Goal: Navigation & Orientation: Understand site structure

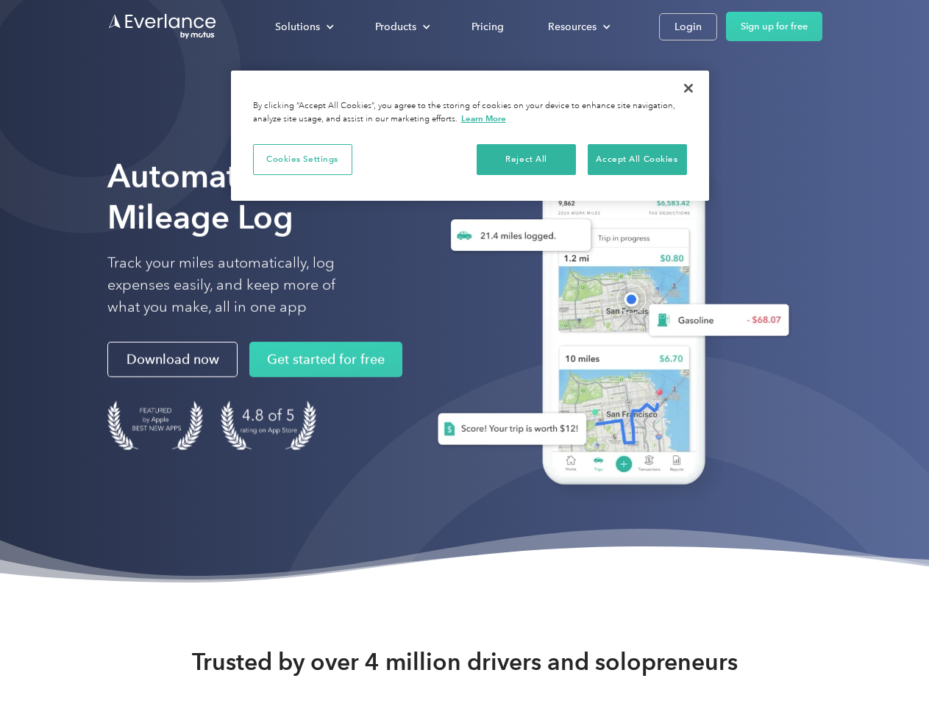
click at [304, 26] on div "Solutions" at bounding box center [297, 27] width 45 height 18
click at [401, 26] on div "Products" at bounding box center [395, 27] width 41 height 18
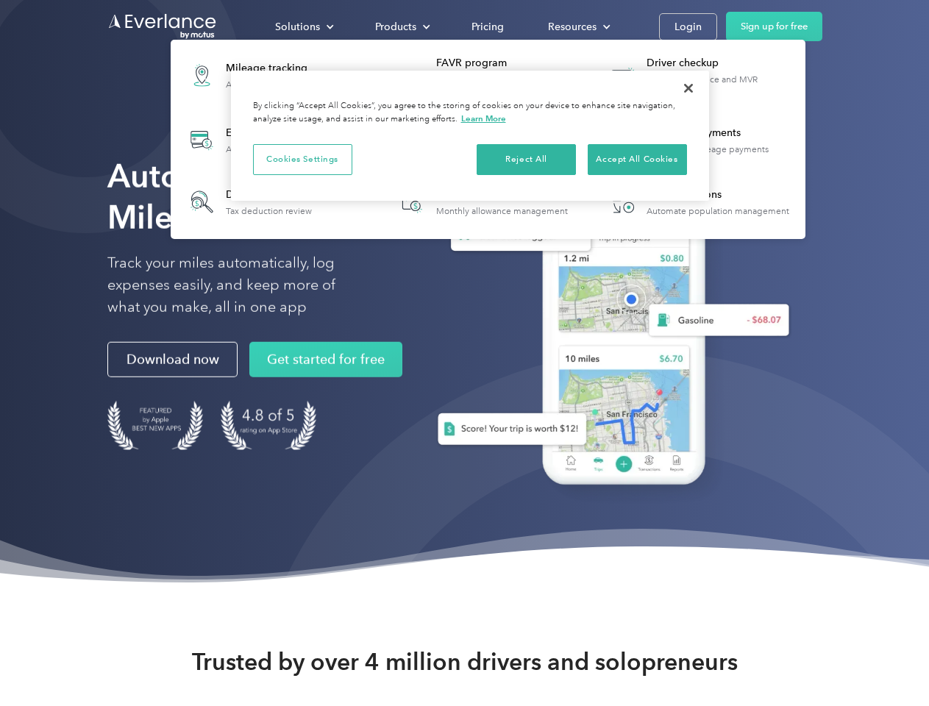
click at [577, 26] on div "Resources" at bounding box center [572, 27] width 49 height 18
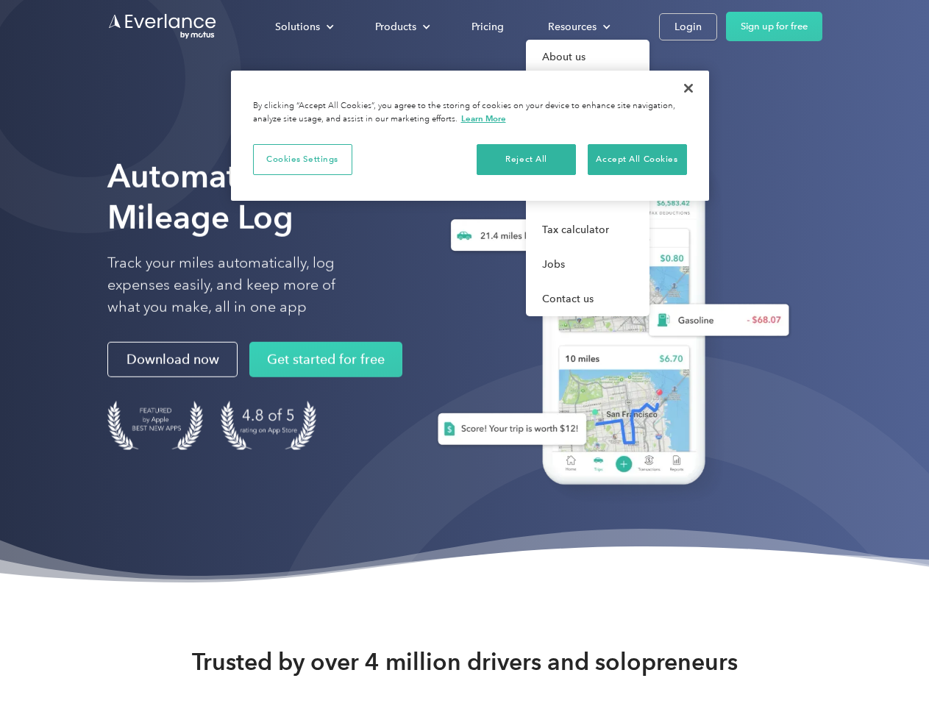
click at [302, 159] on button "Cookies Settings" at bounding box center [302, 159] width 99 height 31
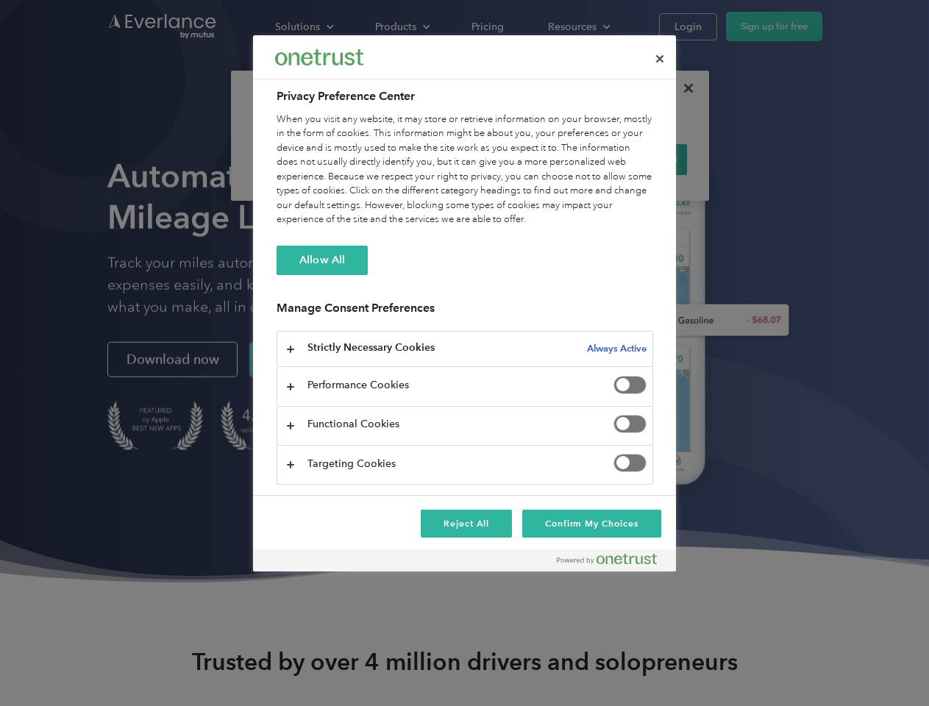
click at [527, 159] on div "When you visit any website, it may store or retrieve information on your browse…" at bounding box center [465, 170] width 377 height 115
click at [637, 159] on div "When you visit any website, it may store or retrieve information on your browse…" at bounding box center [465, 170] width 377 height 115
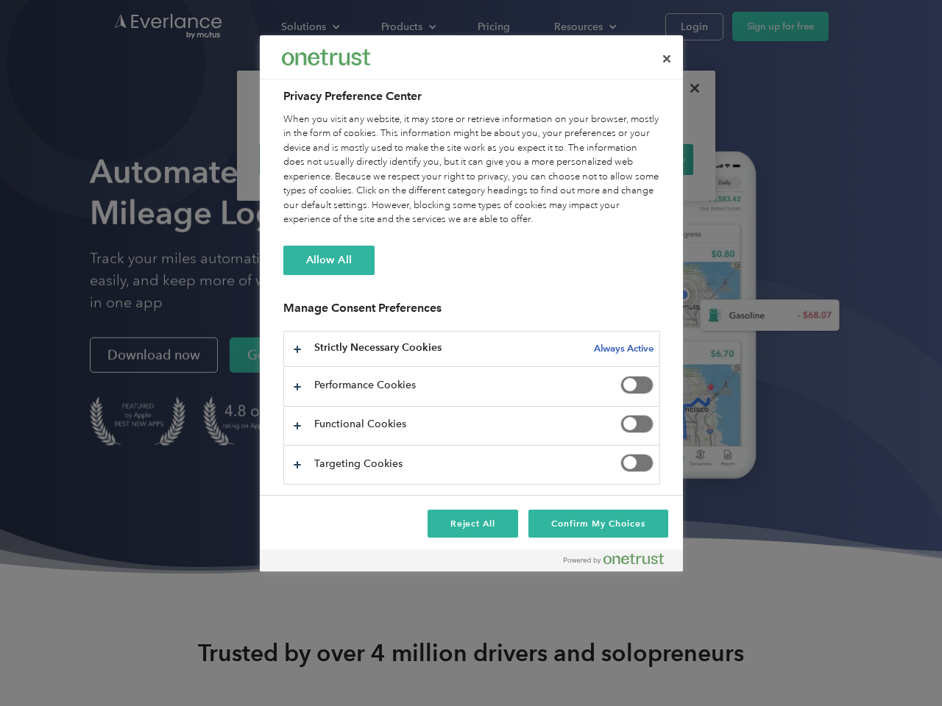
click at [688, 88] on div at bounding box center [471, 353] width 942 height 706
